Goal: Task Accomplishment & Management: Complete application form

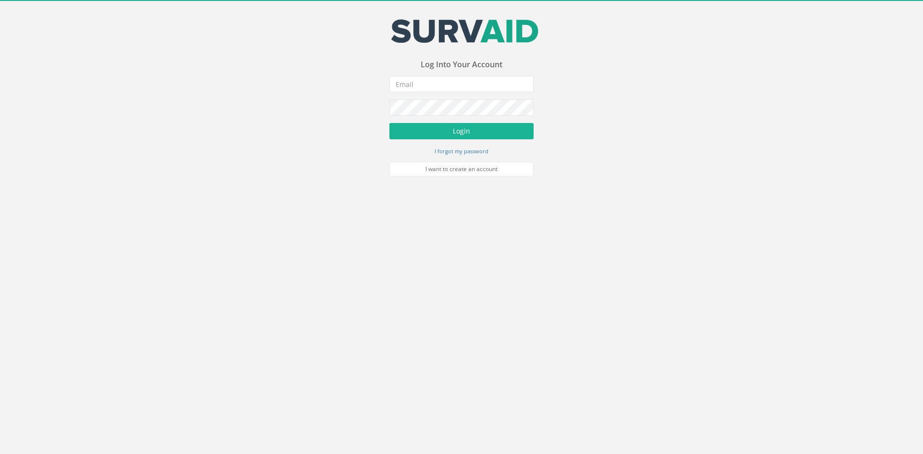
click at [439, 84] on input "email" at bounding box center [461, 84] width 144 height 16
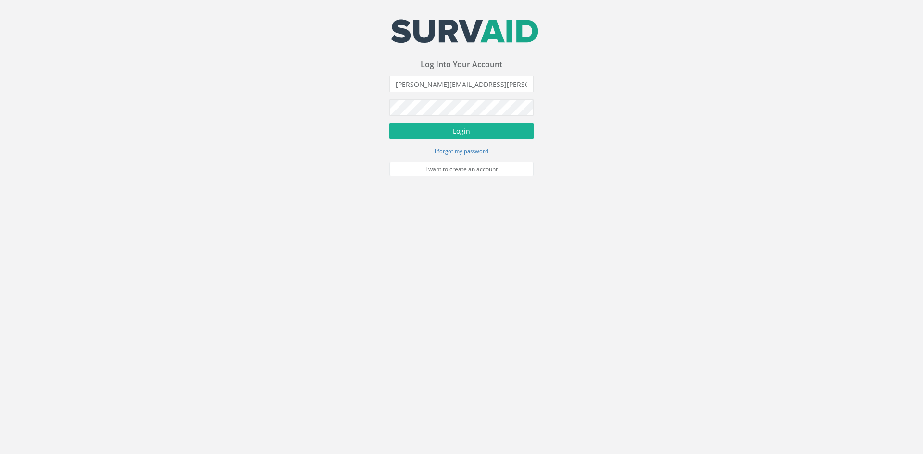
type input "[PERSON_NAME][EMAIL_ADDRESS][PERSON_NAME][DOMAIN_NAME]"
click at [389, 123] on button "Login" at bounding box center [461, 131] width 144 height 16
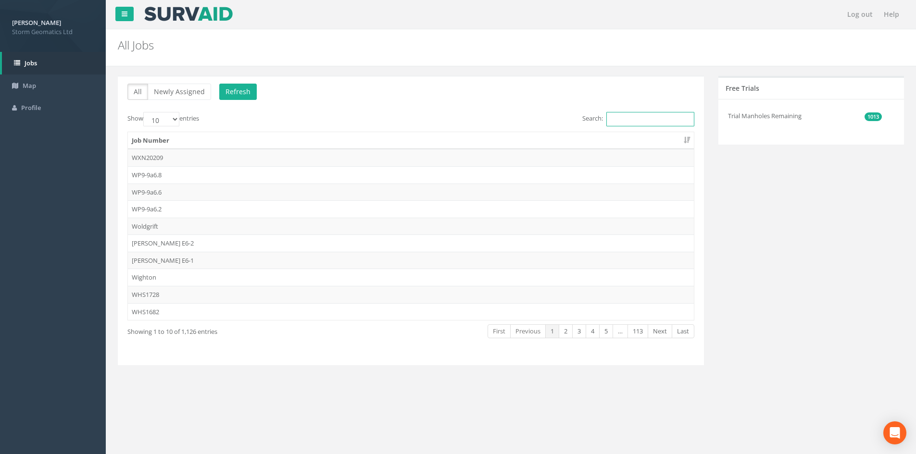
click at [619, 123] on input "Search:" at bounding box center [650, 119] width 88 height 14
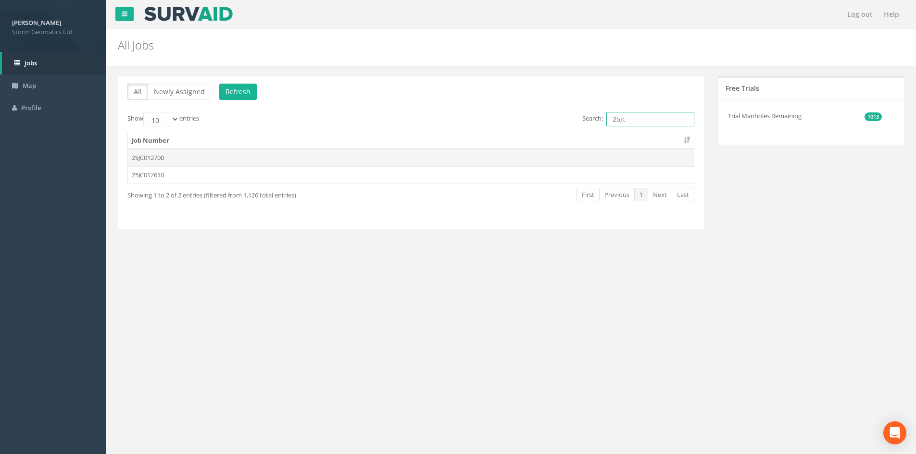
type input "25jc"
click at [248, 163] on td "25JC012700" at bounding box center [411, 157] width 566 height 17
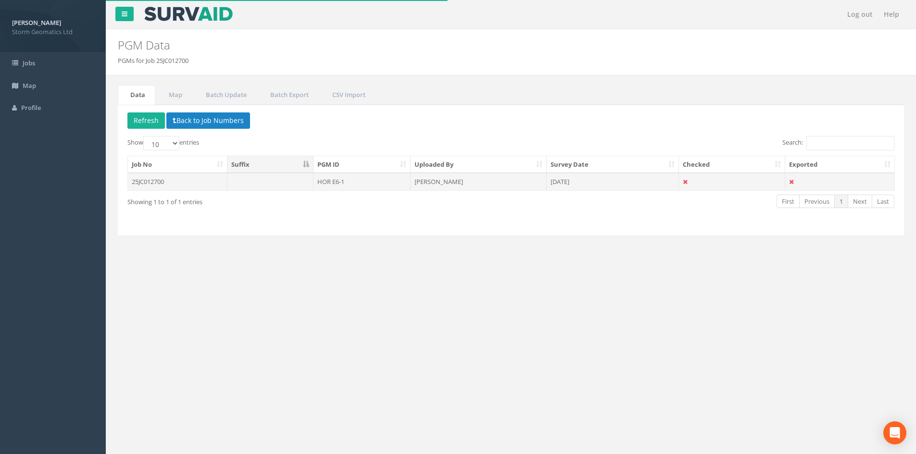
click at [142, 180] on td "25JC012700" at bounding box center [178, 181] width 100 height 17
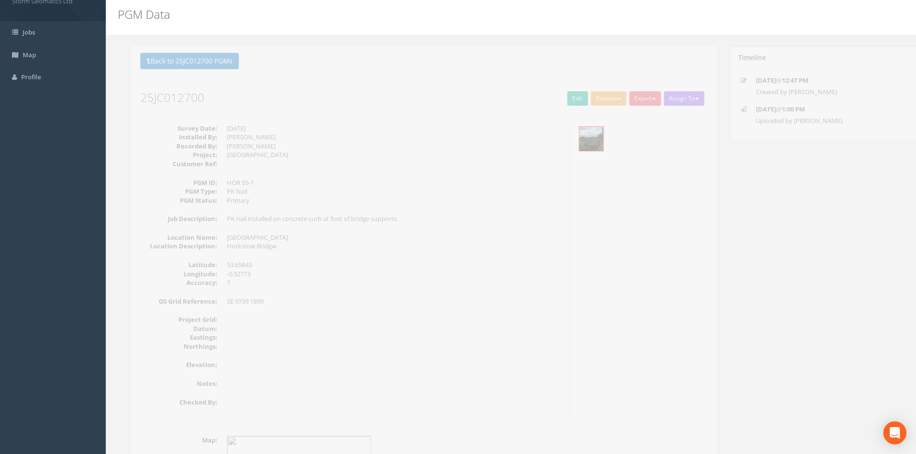
scroll to position [48, 0]
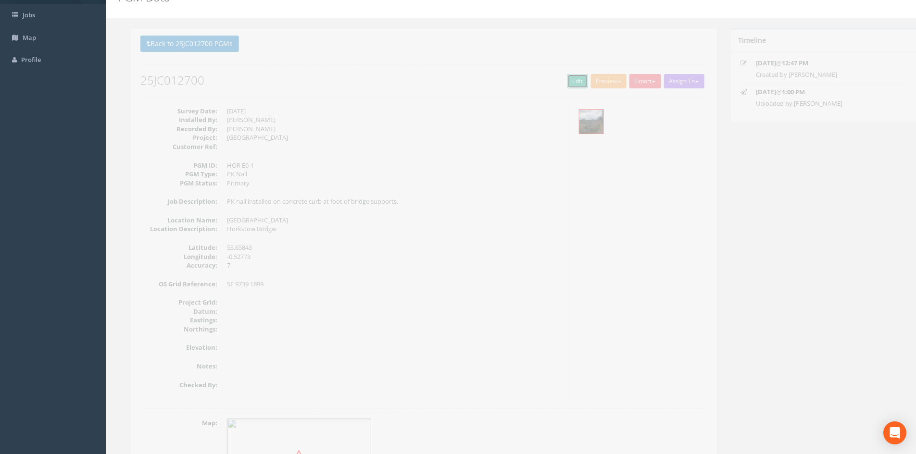
click at [559, 85] on link "Edit" at bounding box center [564, 81] width 21 height 14
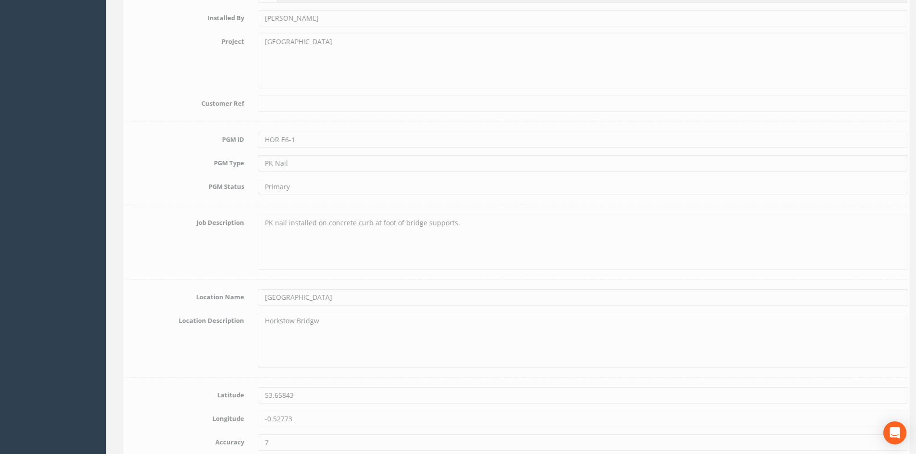
scroll to position [288, 0]
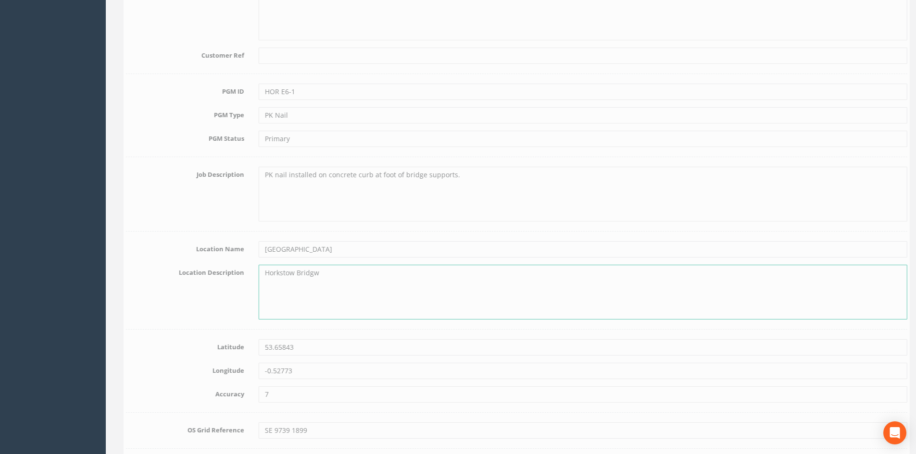
click at [318, 276] on textarea "Horkstow Bridgw" at bounding box center [577, 292] width 649 height 55
paste textarea "Bridge Ln, [PERSON_NAME][GEOGRAPHIC_DATA] DN18 6BH"
click at [292, 283] on textarea "Horkstow [STREET_ADDRESS][PERSON_NAME]" at bounding box center [577, 292] width 649 height 55
click at [330, 293] on textarea "[GEOGRAPHIC_DATA] [PERSON_NAME][GEOGRAPHIC_DATA] DN18 6BH" at bounding box center [577, 292] width 649 height 55
type textarea "[GEOGRAPHIC_DATA] [PERSON_NAME][GEOGRAPHIC_DATA] DN18 6BH"
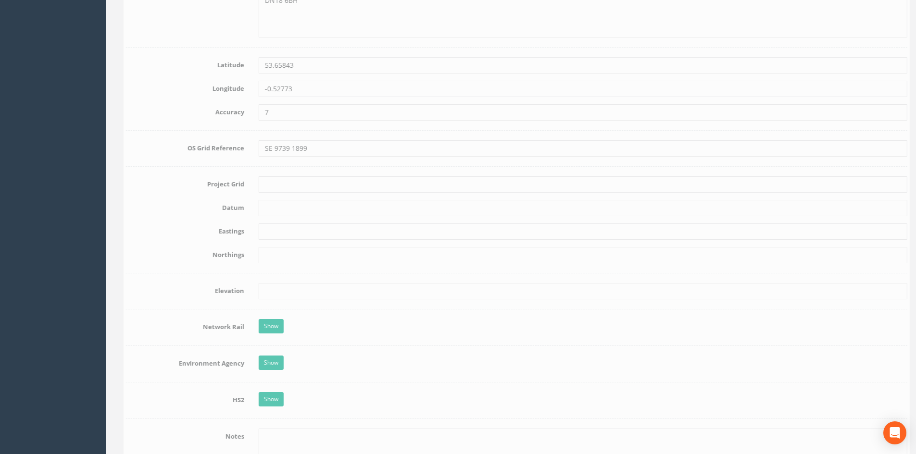
scroll to position [577, 0]
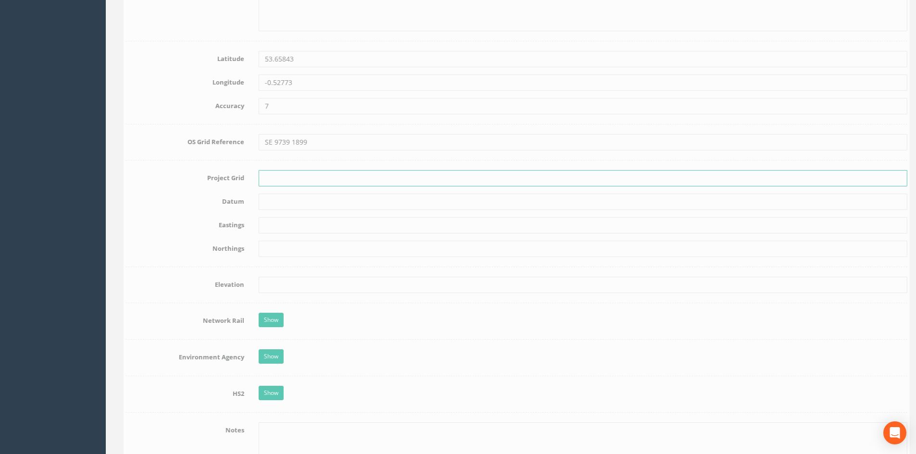
click at [259, 177] on input "text" at bounding box center [577, 178] width 649 height 16
type input "OS Grid"
click at [292, 202] on input "text" at bounding box center [577, 202] width 649 height 16
type input "OS Datum"
click at [273, 224] on input "text" at bounding box center [577, 225] width 649 height 16
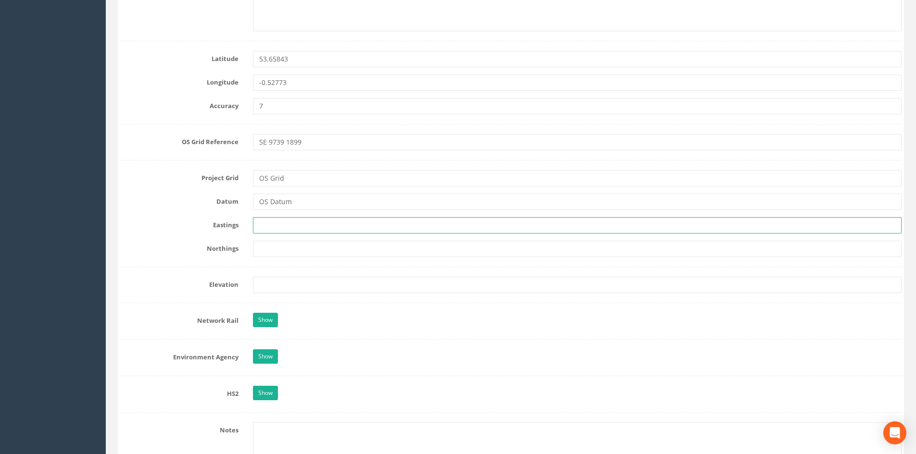
click at [303, 225] on input "text" at bounding box center [577, 225] width 649 height 16
paste input "497389.093"
type input "497389.093"
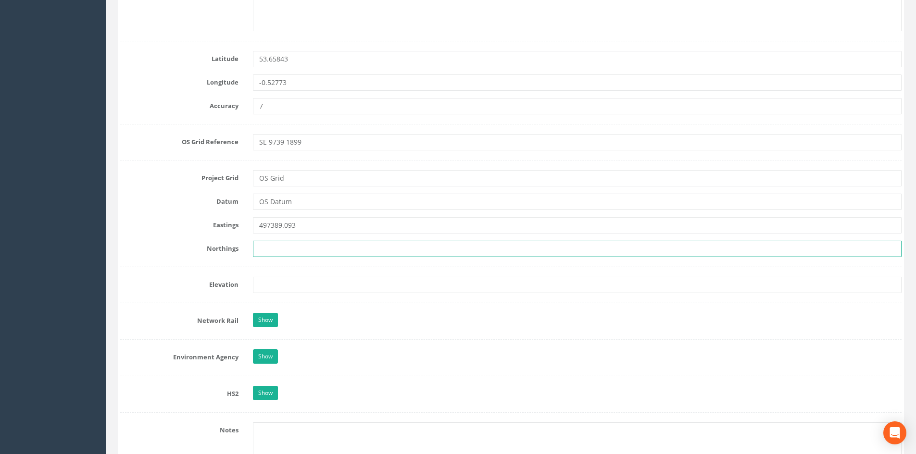
drag, startPoint x: 311, startPoint y: 242, endPoint x: 291, endPoint y: 250, distance: 21.1
click at [308, 242] on input "text" at bounding box center [577, 249] width 649 height 16
paste input "418993.955"
type input "418993.955"
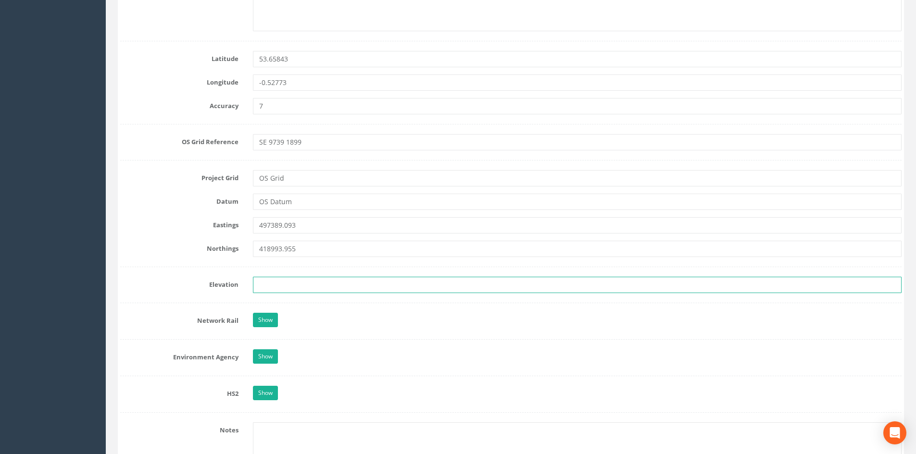
click at [284, 280] on input "text" at bounding box center [577, 285] width 649 height 16
paste input "4.749"
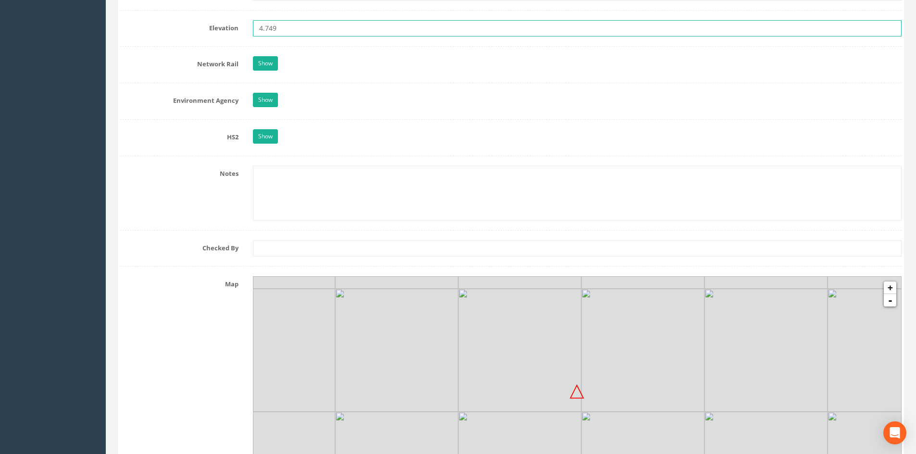
scroll to position [745, 0]
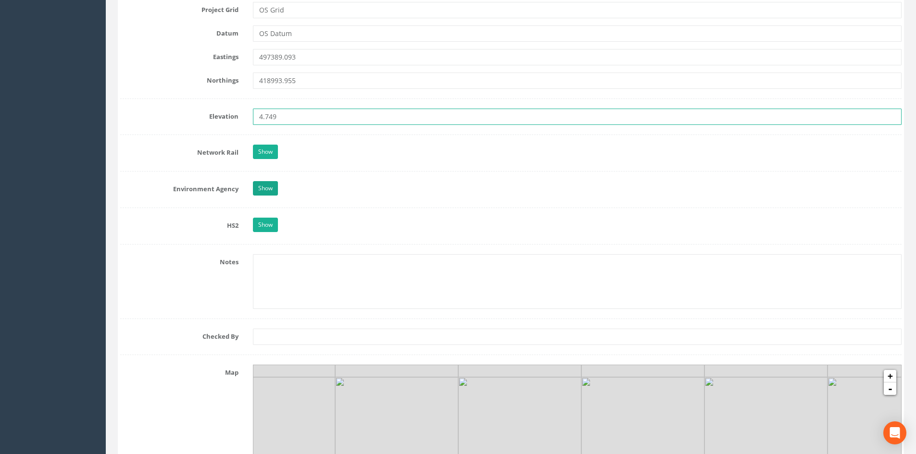
type input "4.749"
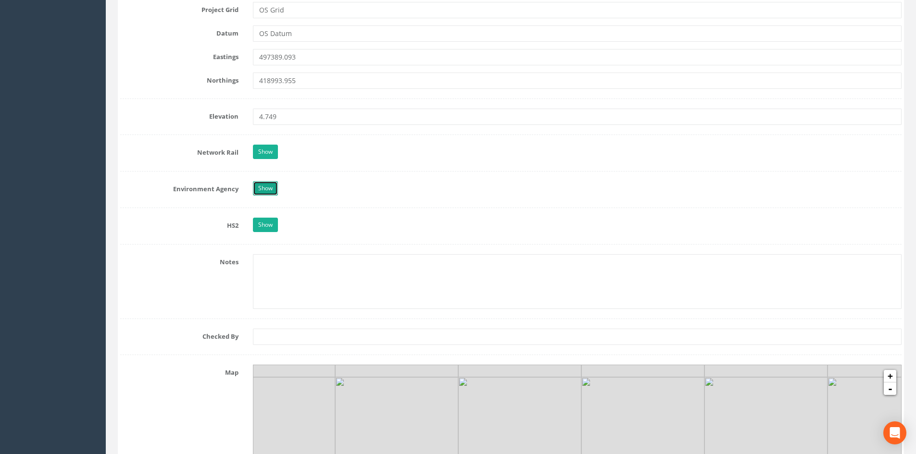
click at [266, 191] on link "Show" at bounding box center [265, 188] width 25 height 14
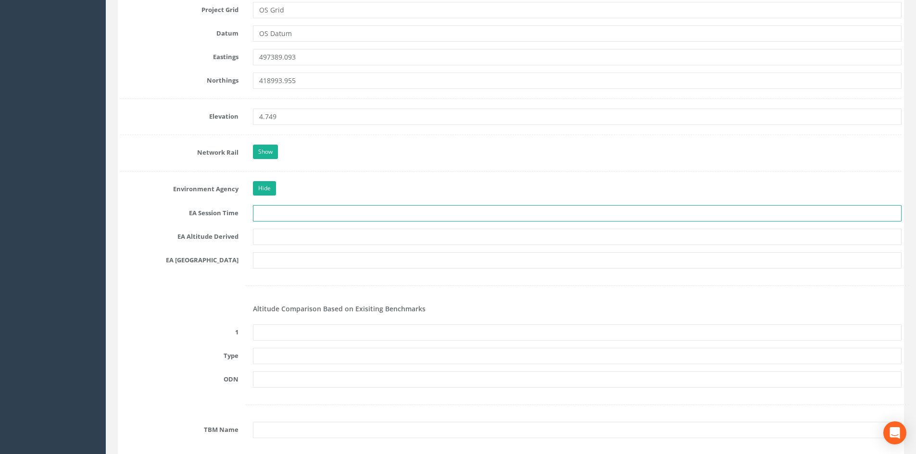
click at [277, 210] on input "text" at bounding box center [577, 213] width 649 height 16
type input "2 x 3 Minutes"
click at [268, 234] on input "text" at bounding box center [577, 237] width 649 height 16
type input "[PERSON_NAME] VRS & Best Fit Levelling"
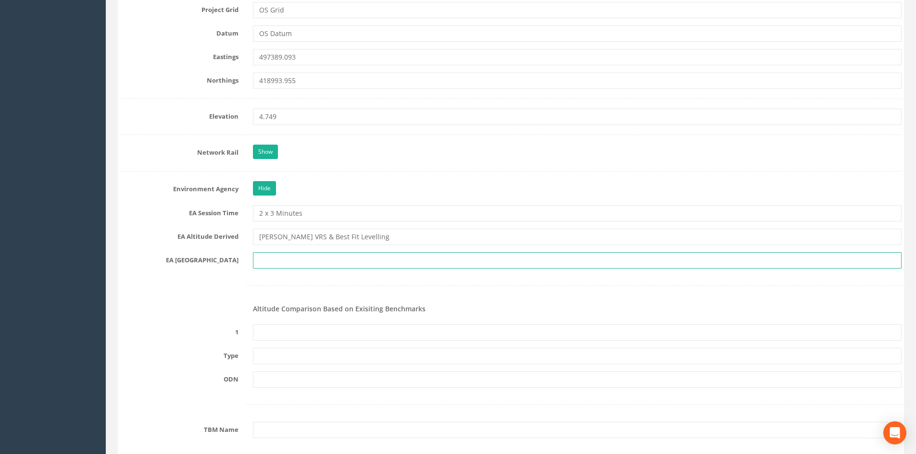
click at [277, 262] on input "text" at bounding box center [577, 260] width 649 height 16
click at [278, 263] on input "text" at bounding box center [577, 260] width 649 height 16
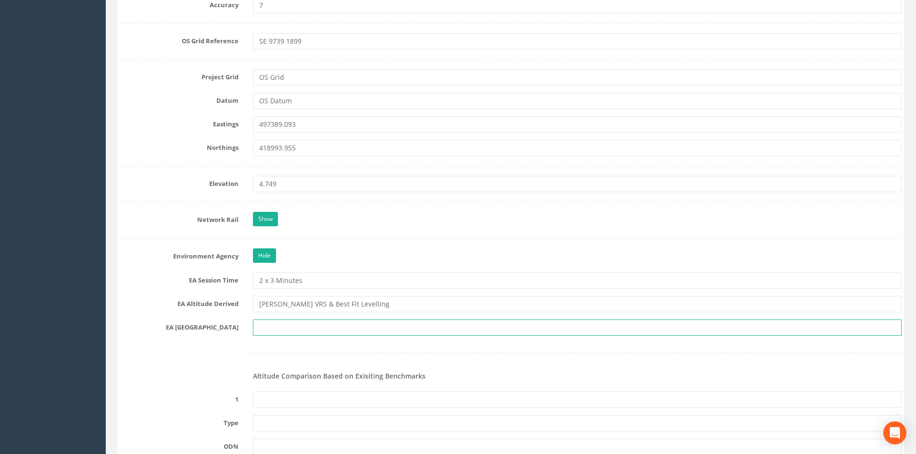
scroll to position [697, 0]
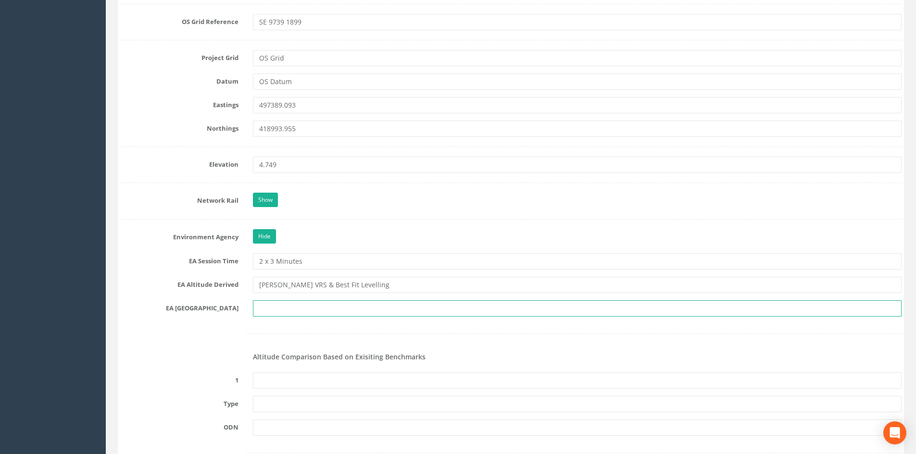
click at [295, 304] on input "text" at bounding box center [577, 308] width 649 height 16
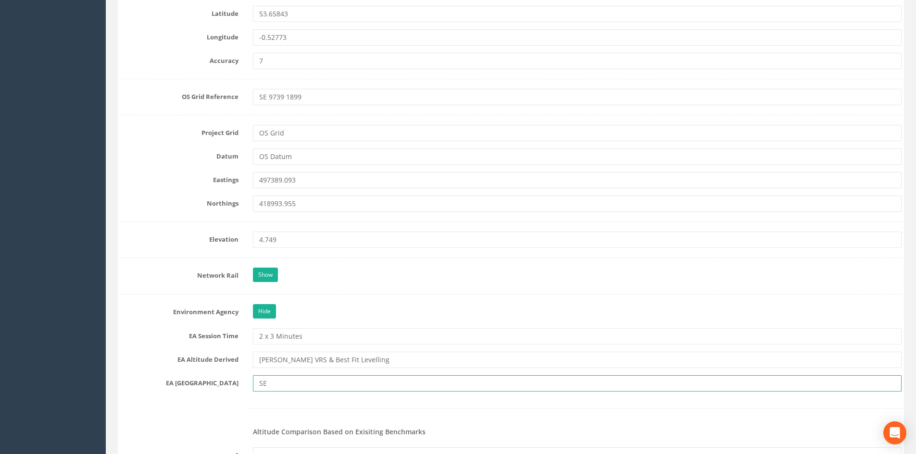
scroll to position [601, 0]
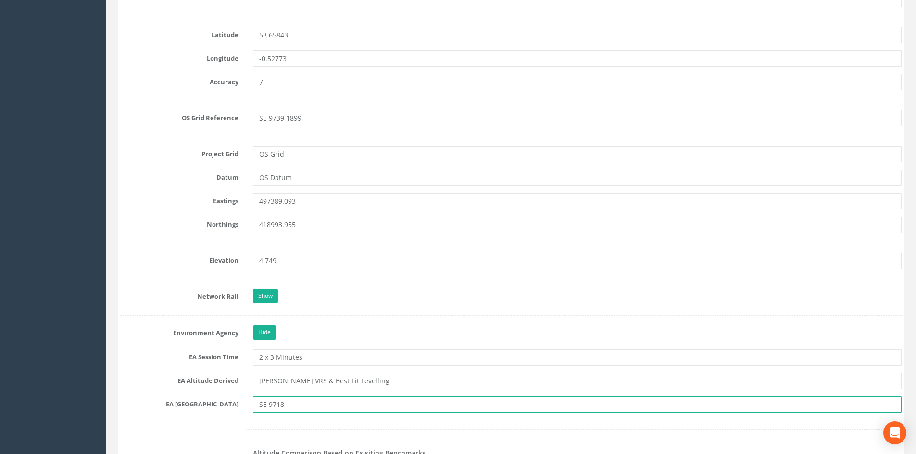
type input "SE 9718"
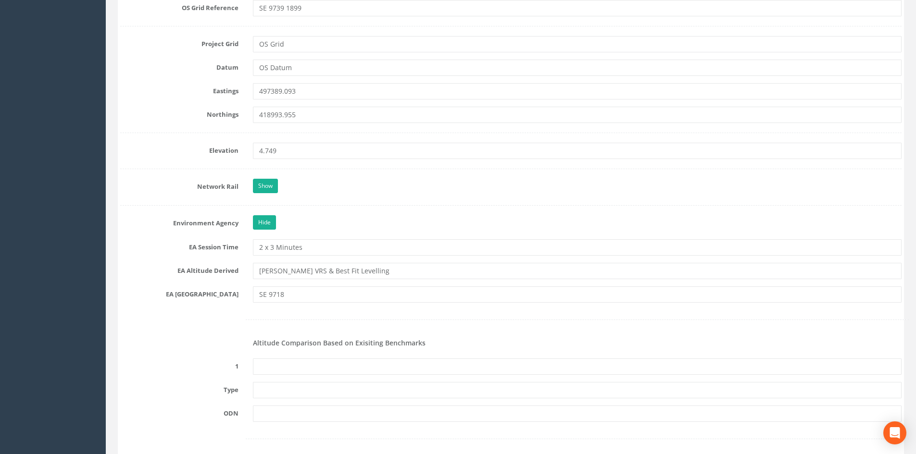
scroll to position [745, 0]
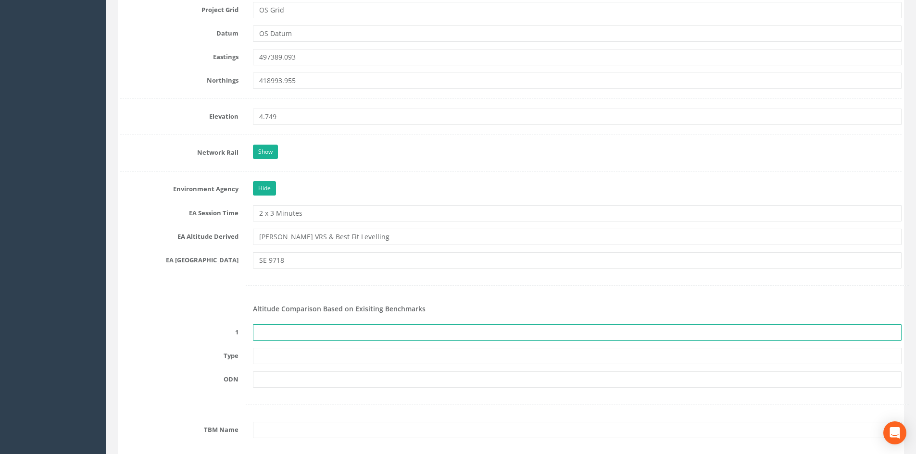
click at [315, 337] on input "text" at bounding box center [577, 333] width 649 height 16
type input "None Recovered"
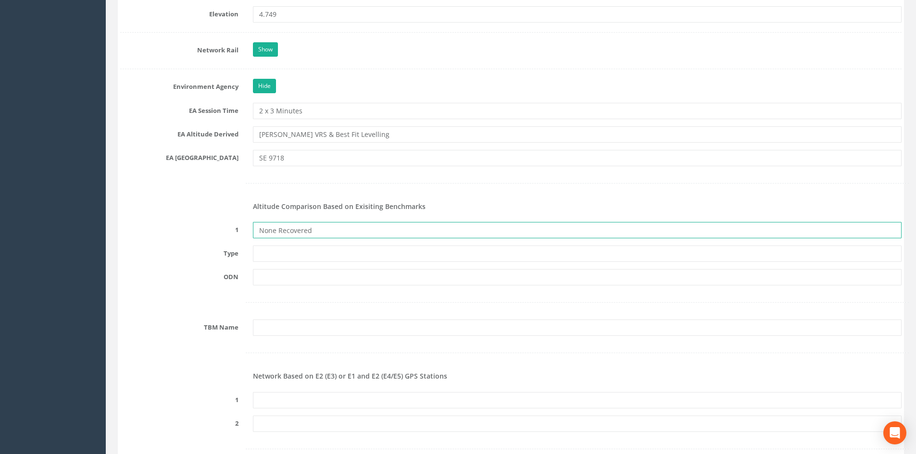
scroll to position [889, 0]
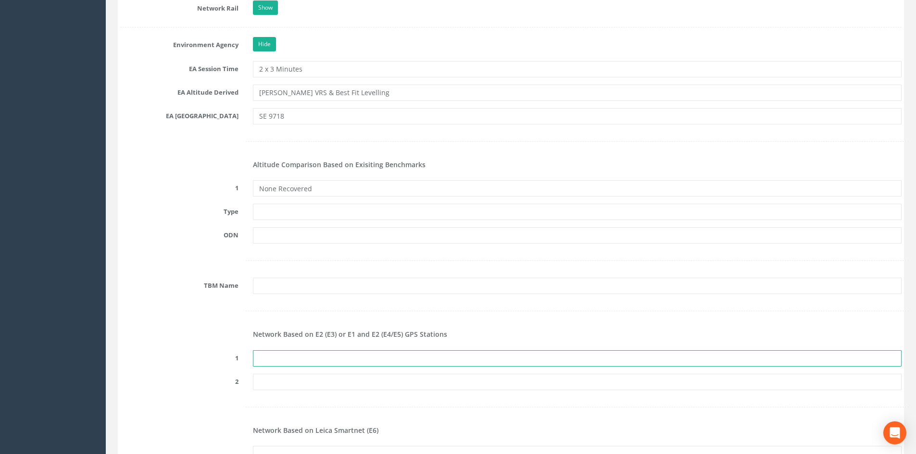
click at [316, 359] on input "text" at bounding box center [577, 358] width 649 height 16
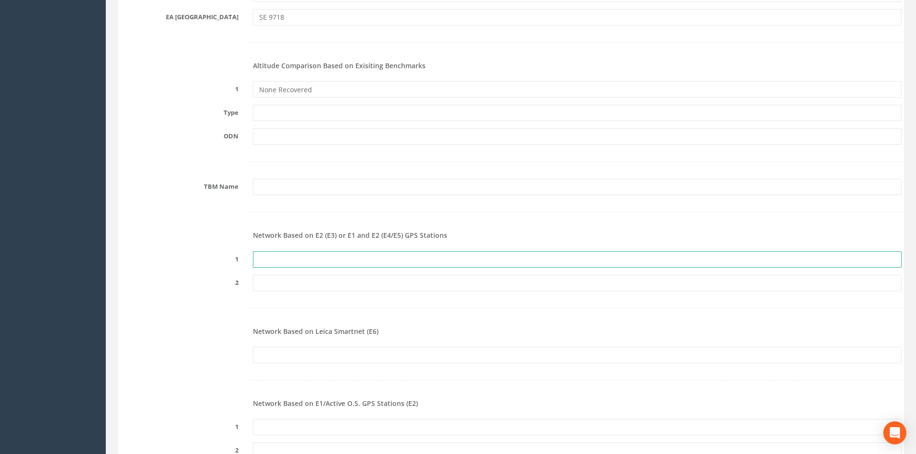
scroll to position [986, 0]
click at [271, 261] on input "text" at bounding box center [577, 262] width 649 height 16
paste input "PRS292463385045"
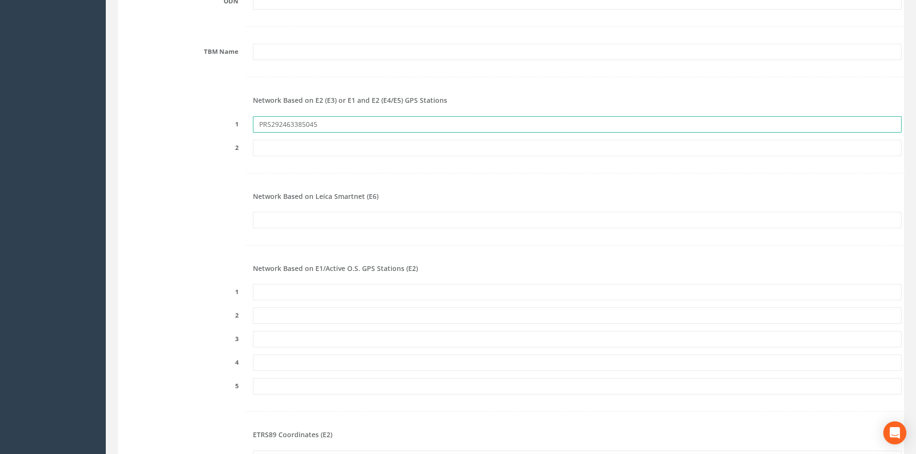
scroll to position [1178, 0]
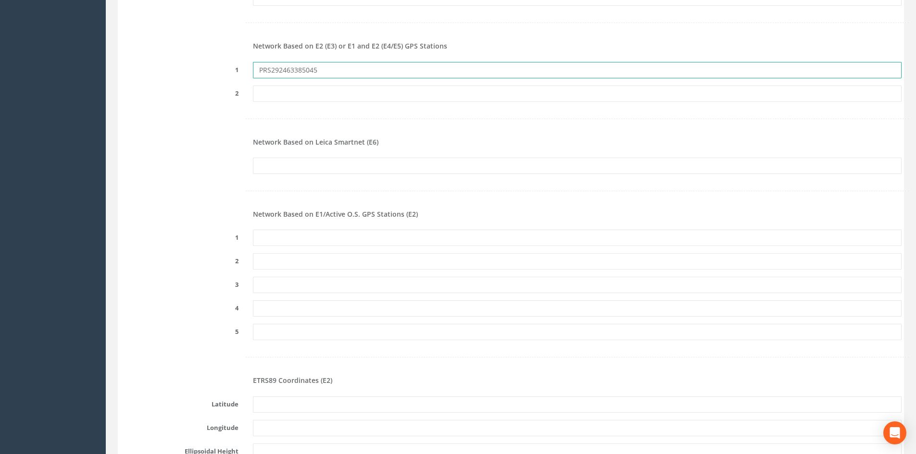
type input "PRS292463385045"
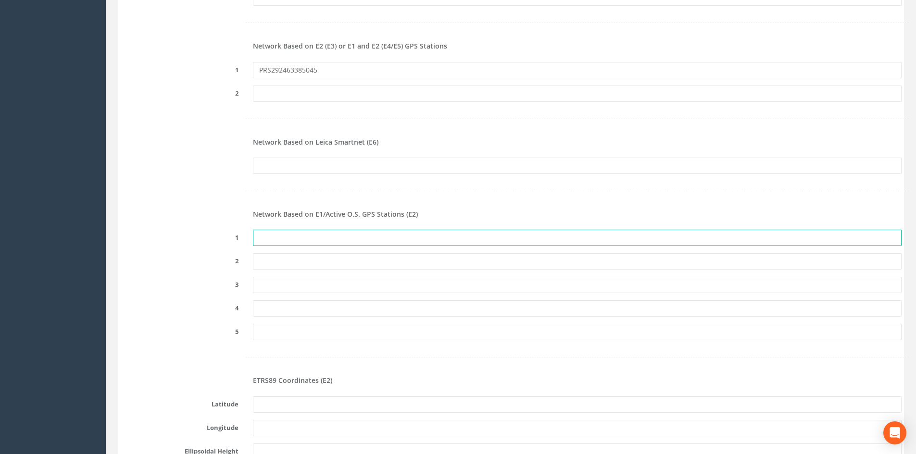
click at [330, 237] on input "text" at bounding box center [577, 238] width 649 height 16
paste input "PRS292463385045"
type input "PRS292463385045"
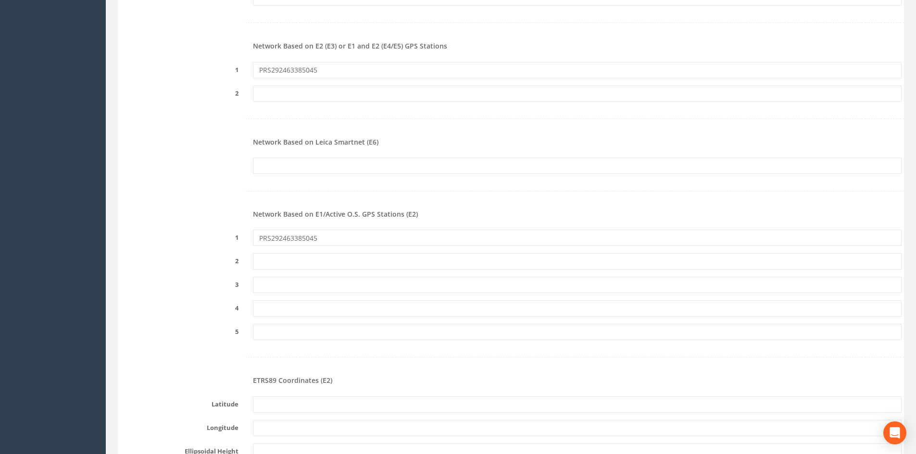
click at [502, 199] on div at bounding box center [511, 191] width 796 height 20
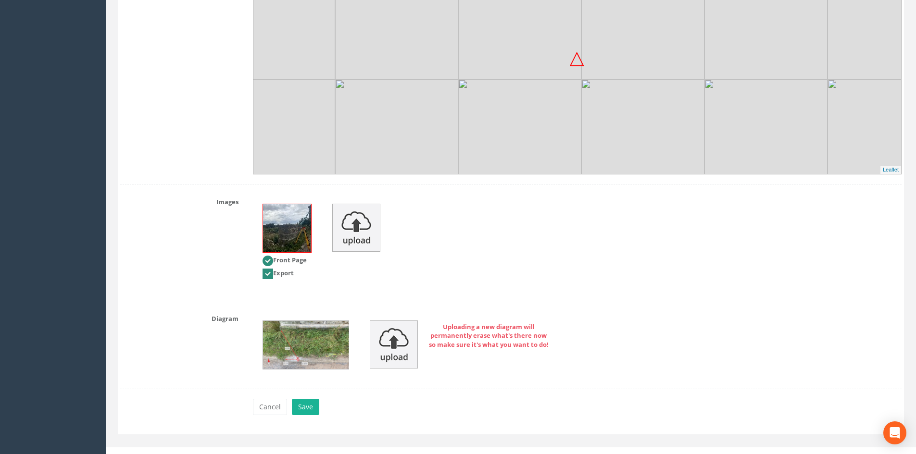
scroll to position [1873, 0]
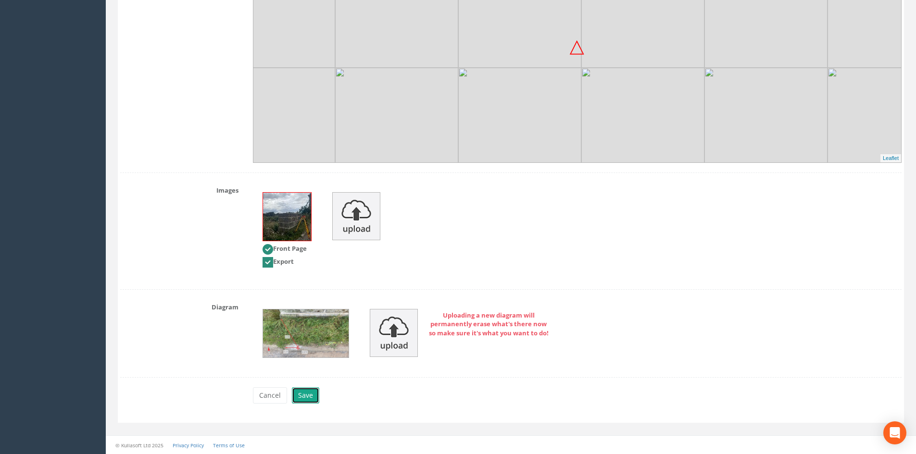
click at [304, 396] on button "Save" at bounding box center [305, 395] width 27 height 16
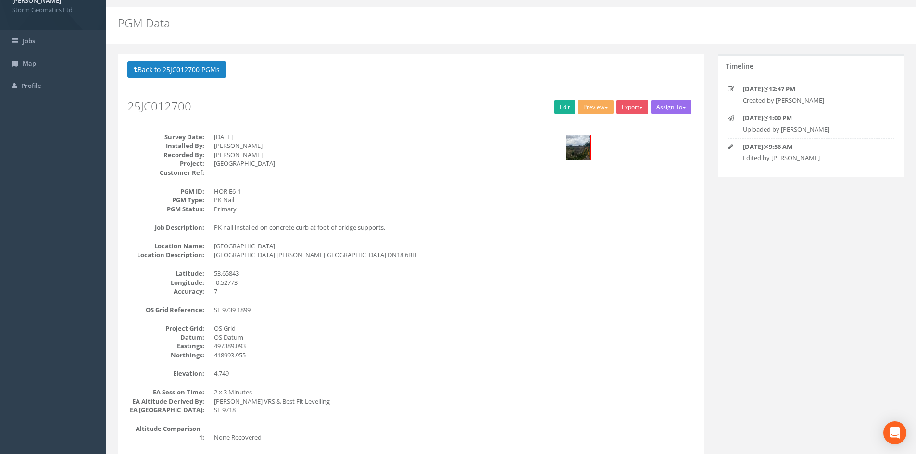
scroll to position [0, 0]
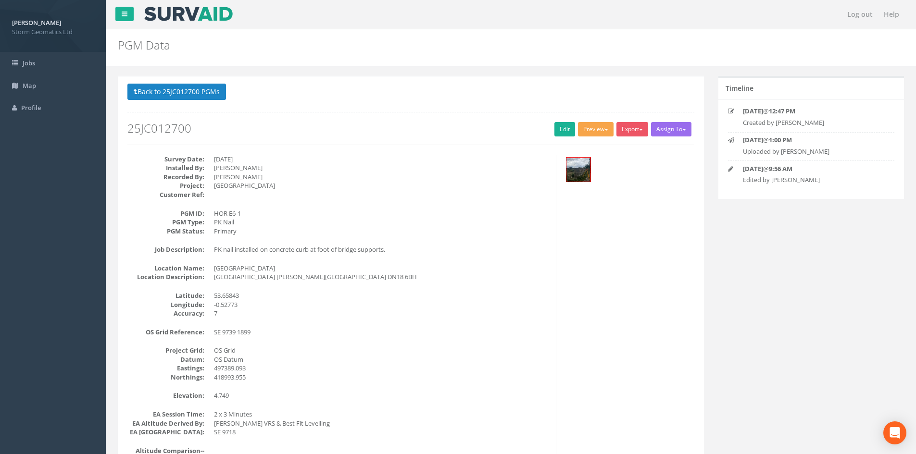
click at [592, 128] on button "Preview" at bounding box center [596, 129] width 36 height 14
click at [583, 149] on link "Storm Geomatics" at bounding box center [576, 149] width 75 height 15
